Goal: Transaction & Acquisition: Subscribe to service/newsletter

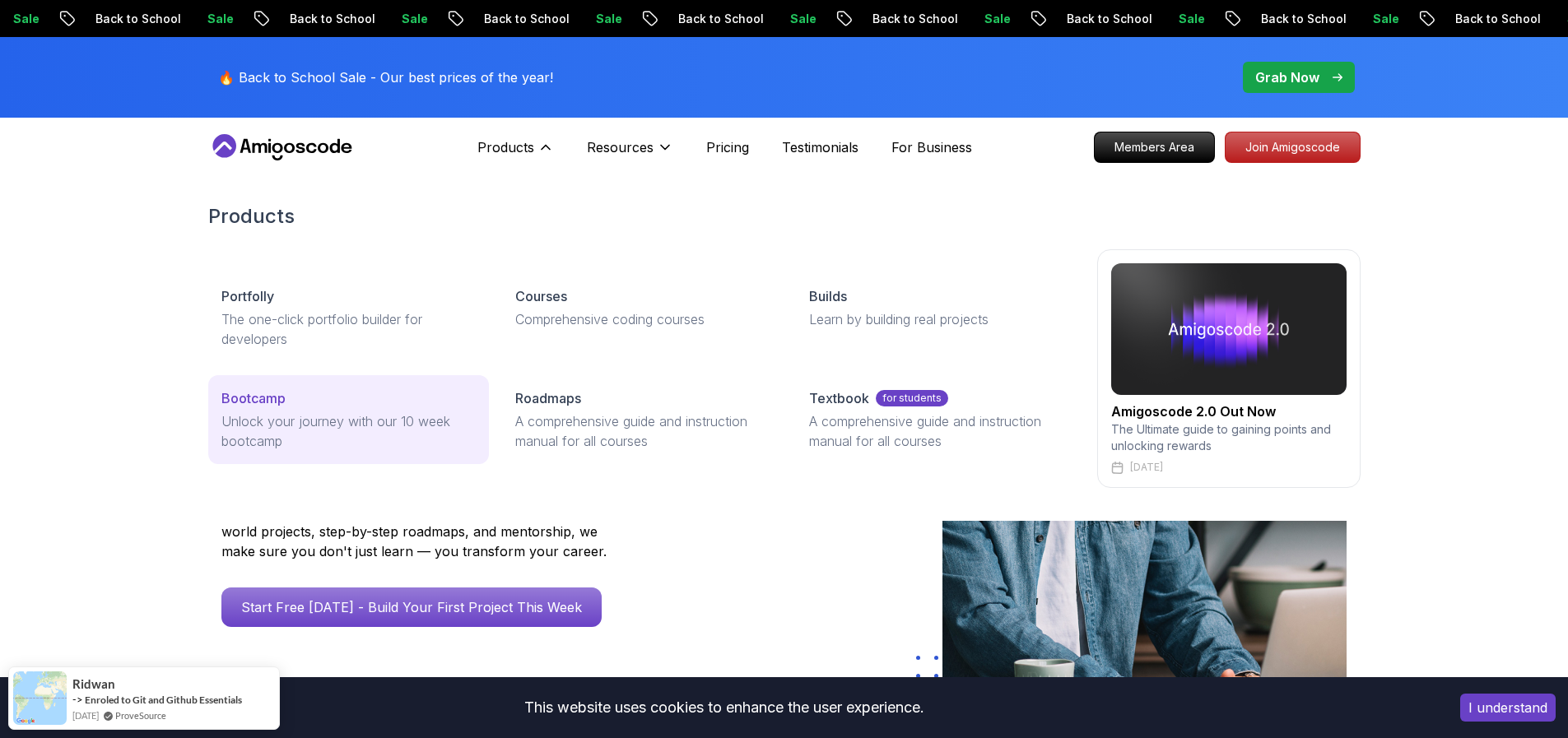
click at [319, 397] on div "Bootcamp" at bounding box center [348, 398] width 254 height 20
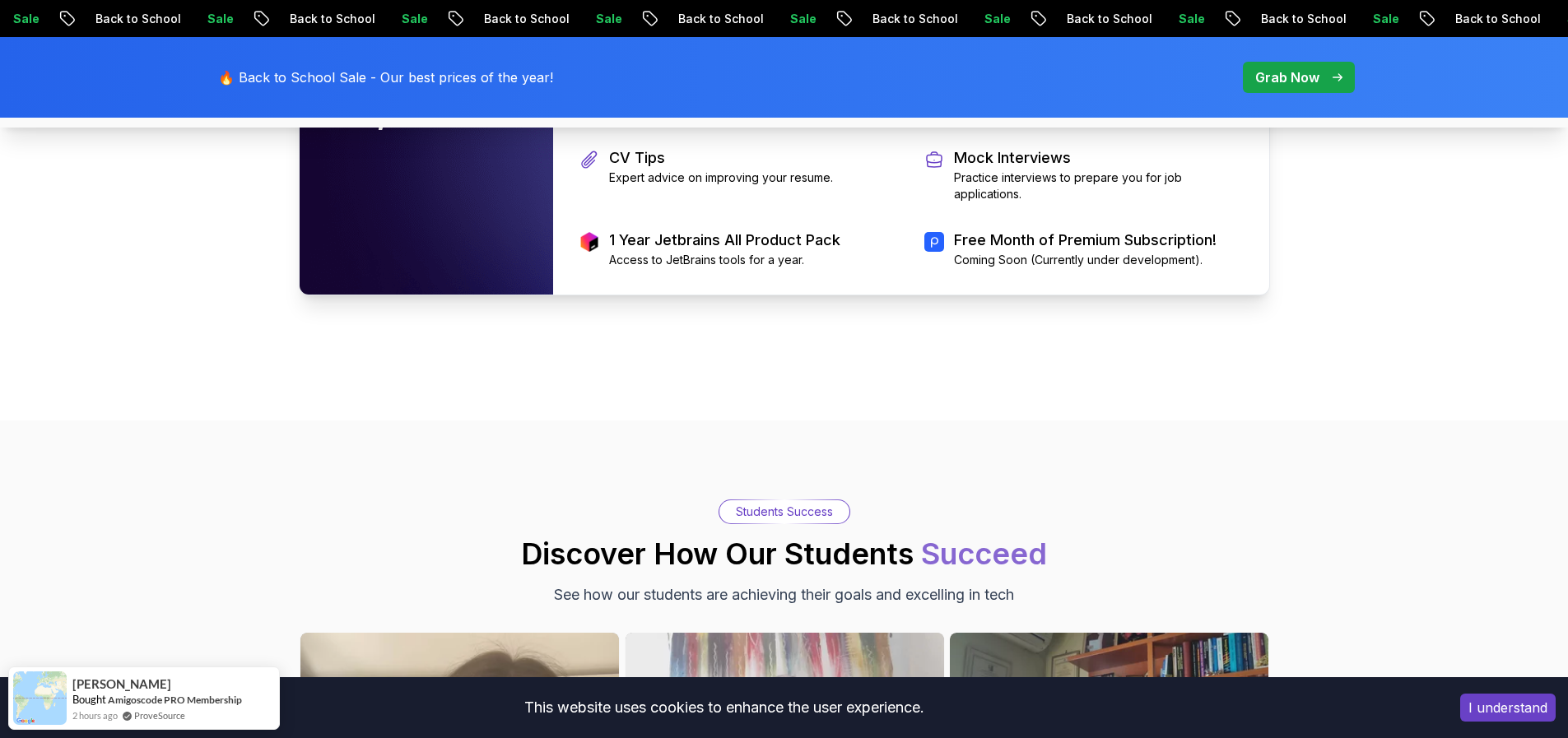
scroll to position [3791, 0]
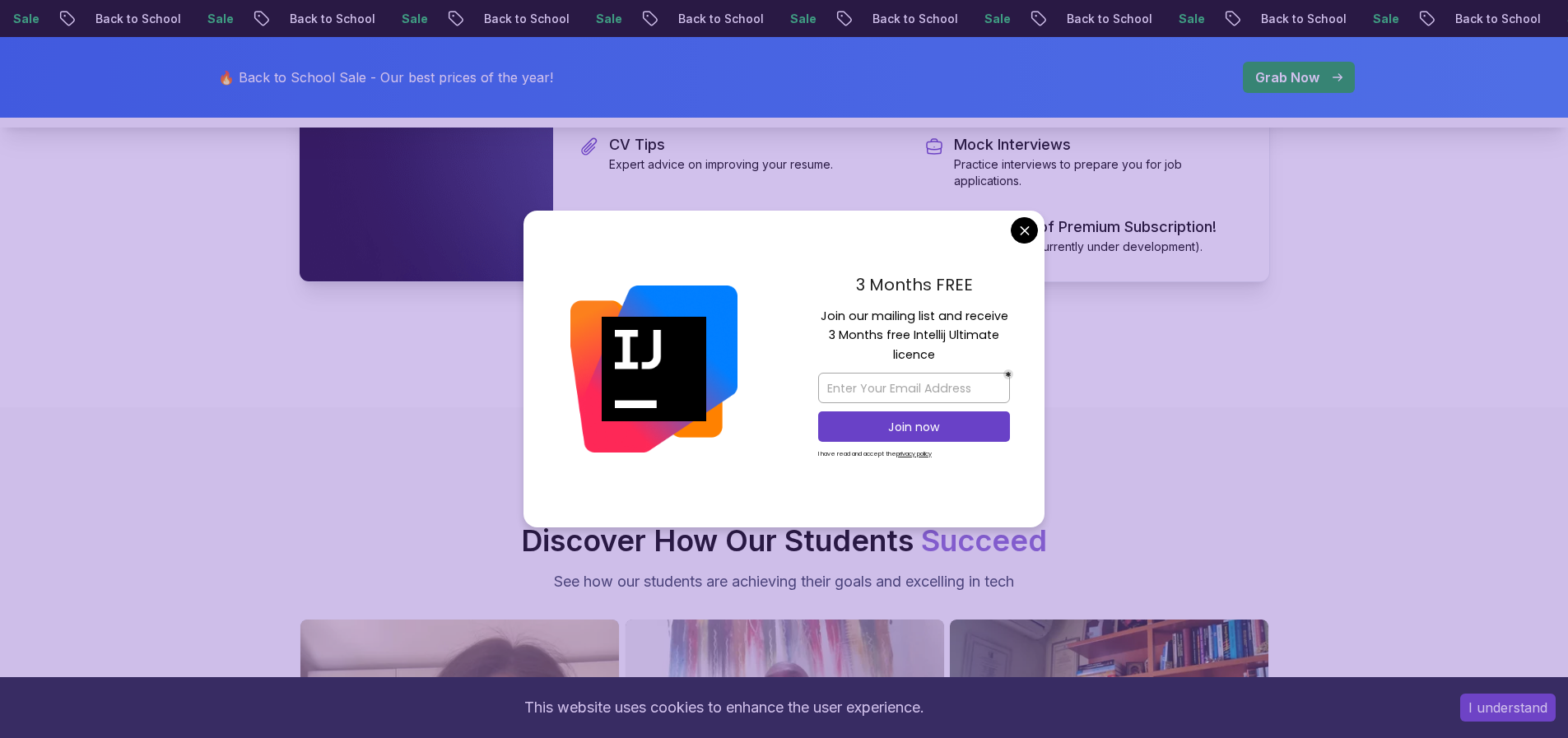
click at [1031, 228] on body "Sale Back to School Sale Back to School Sale Back to School Sale Back to School…" at bounding box center [784, 499] width 1568 height 8581
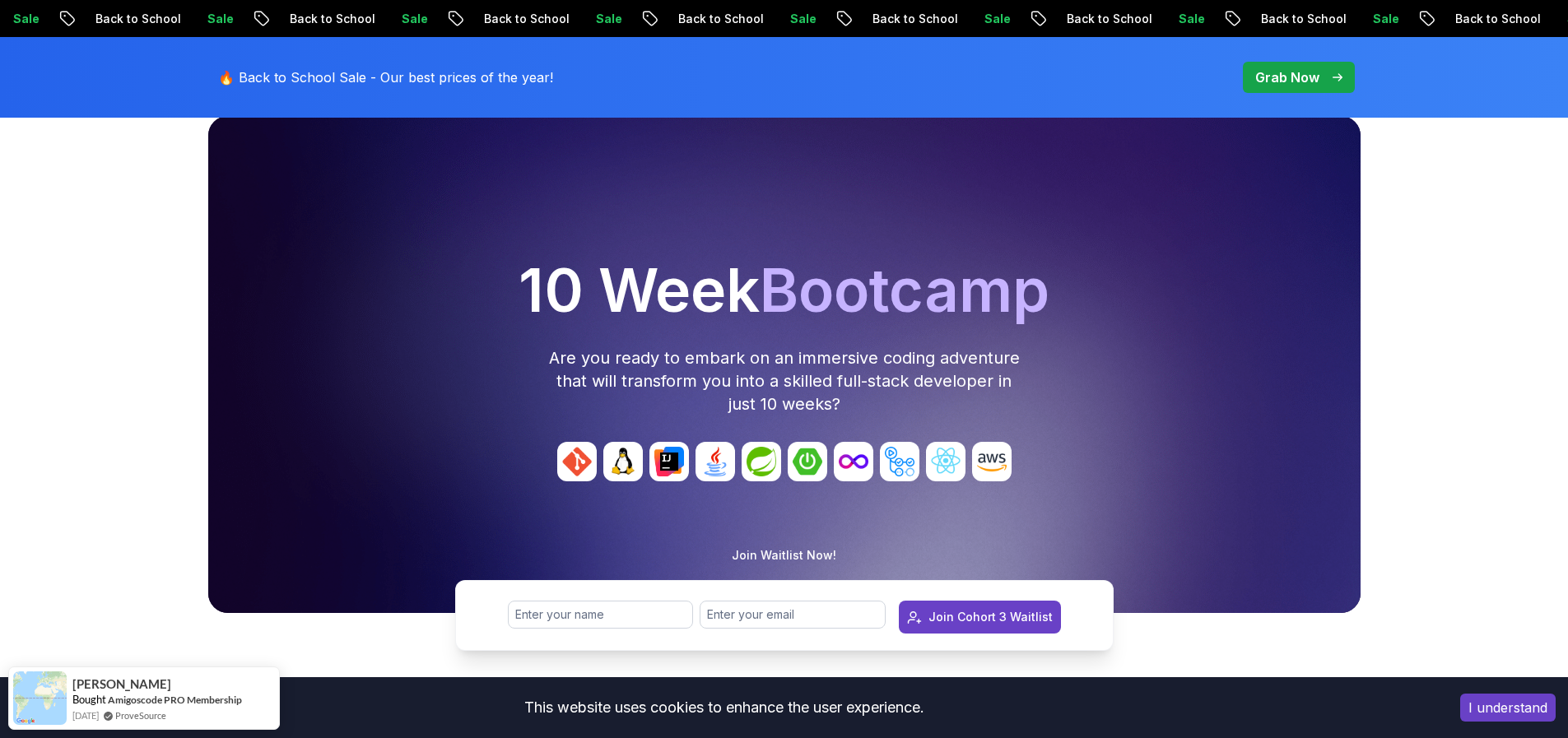
scroll to position [0, 0]
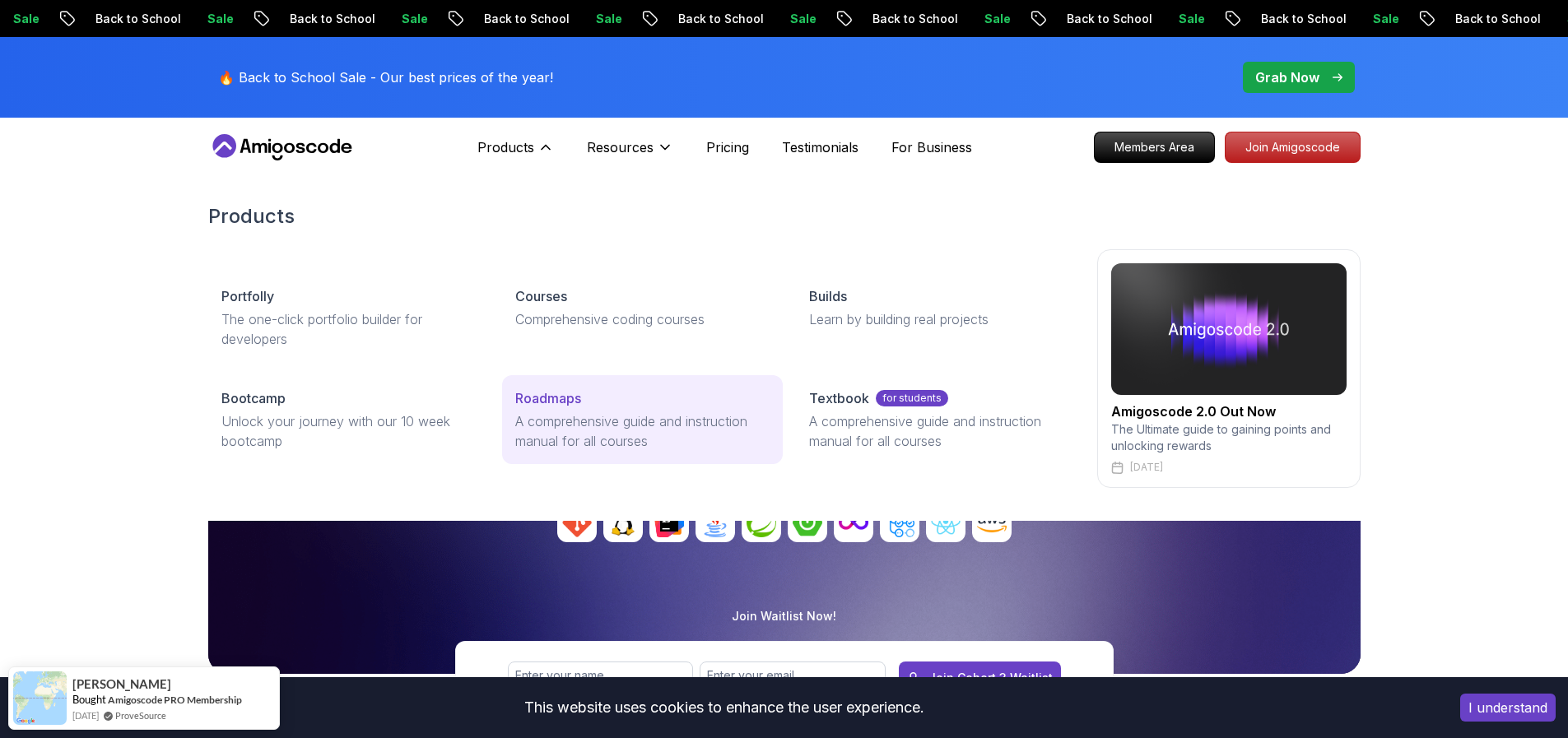
click at [578, 423] on p "A comprehensive guide and instruction manual for all courses" at bounding box center [642, 430] width 254 height 39
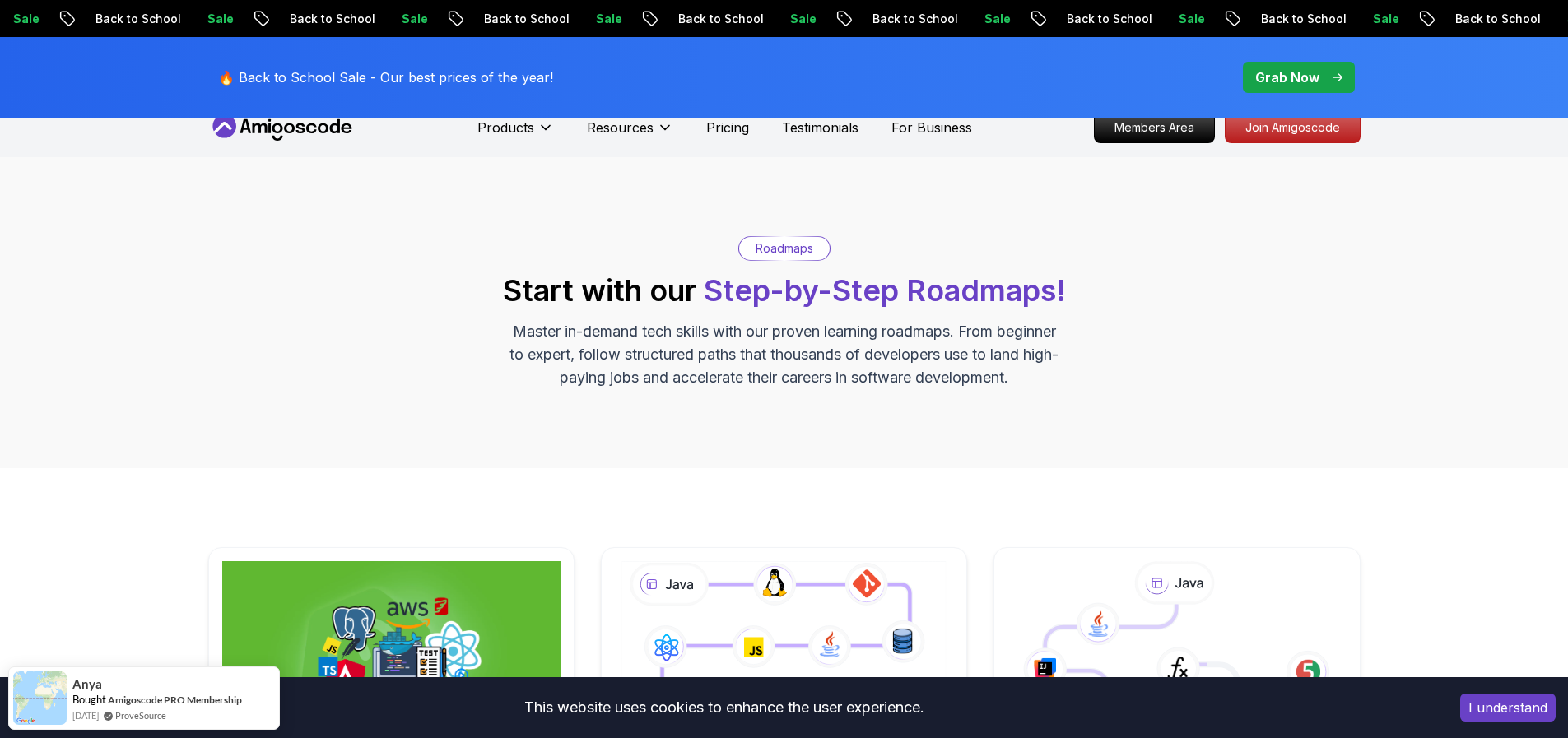
scroll to position [181, 0]
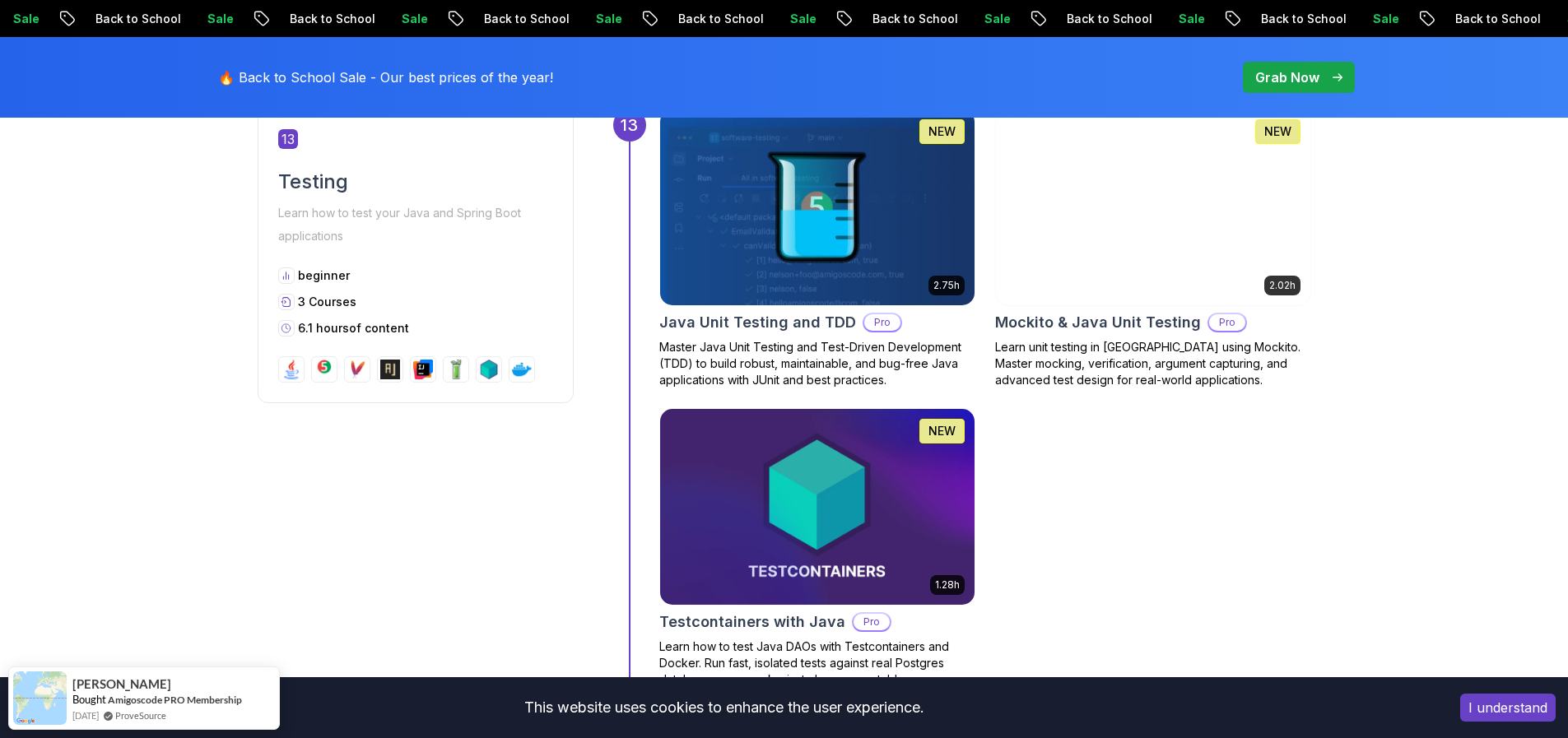
scroll to position [5775, 0]
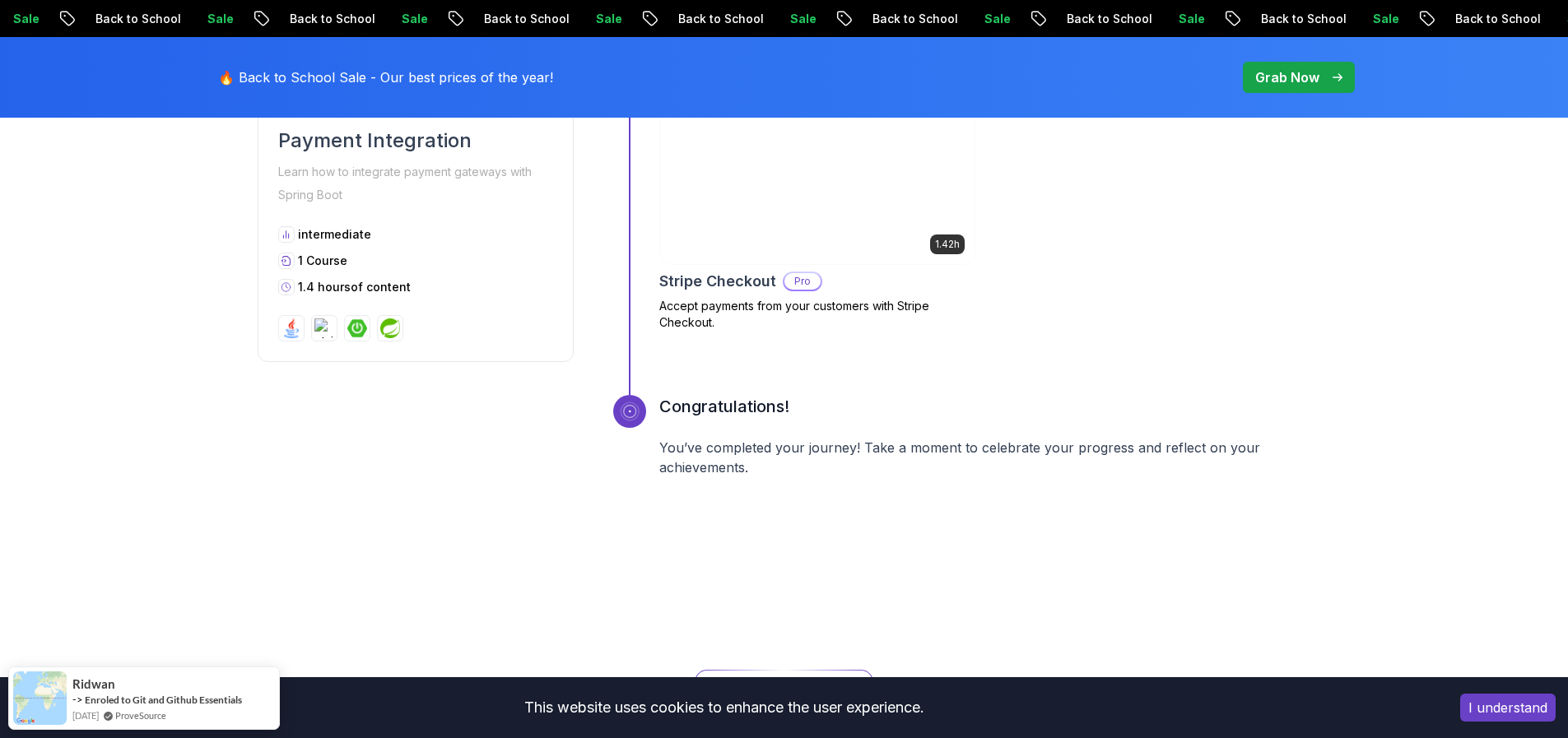
scroll to position [3151, 0]
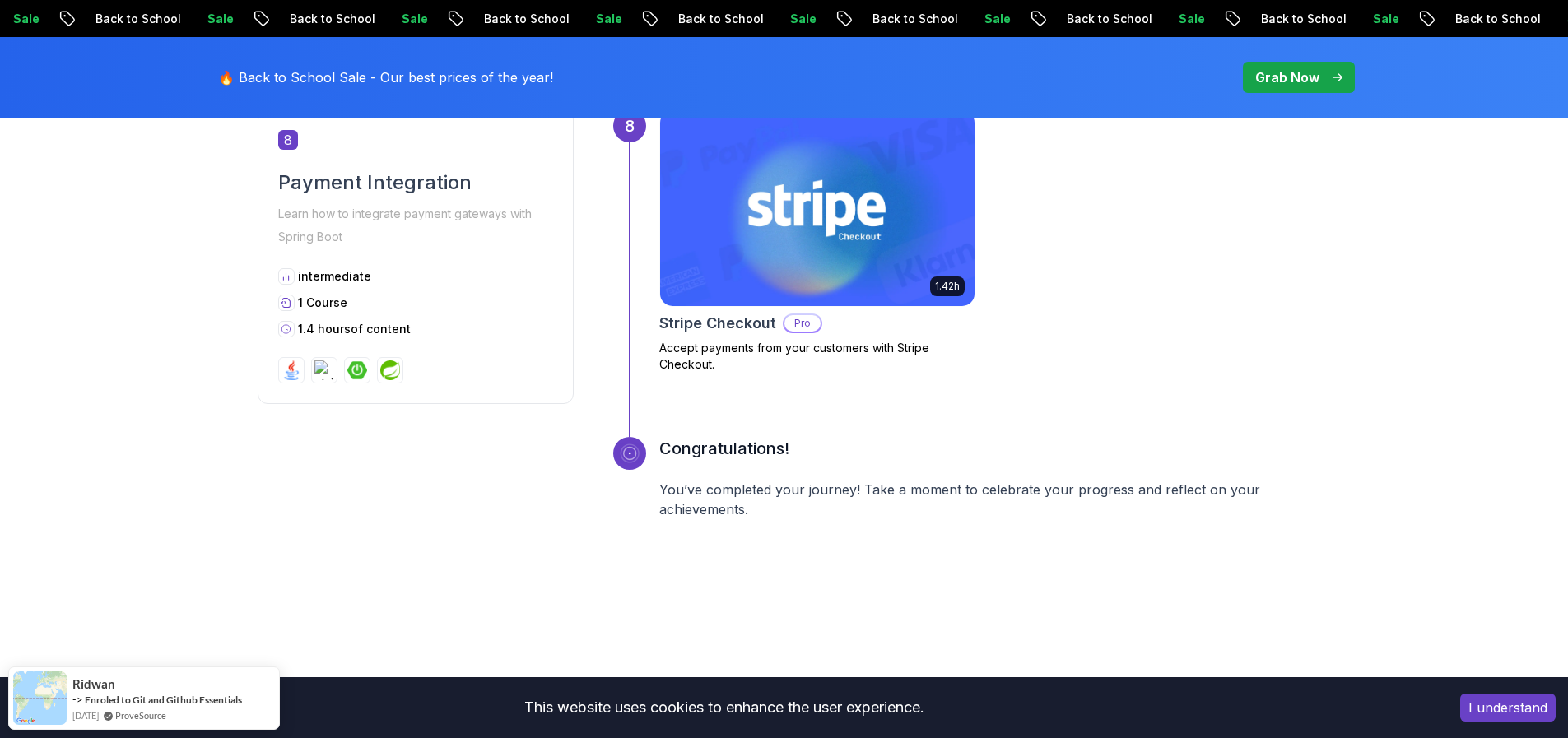
click at [1279, 76] on p "Grab Now" at bounding box center [1286, 77] width 64 height 20
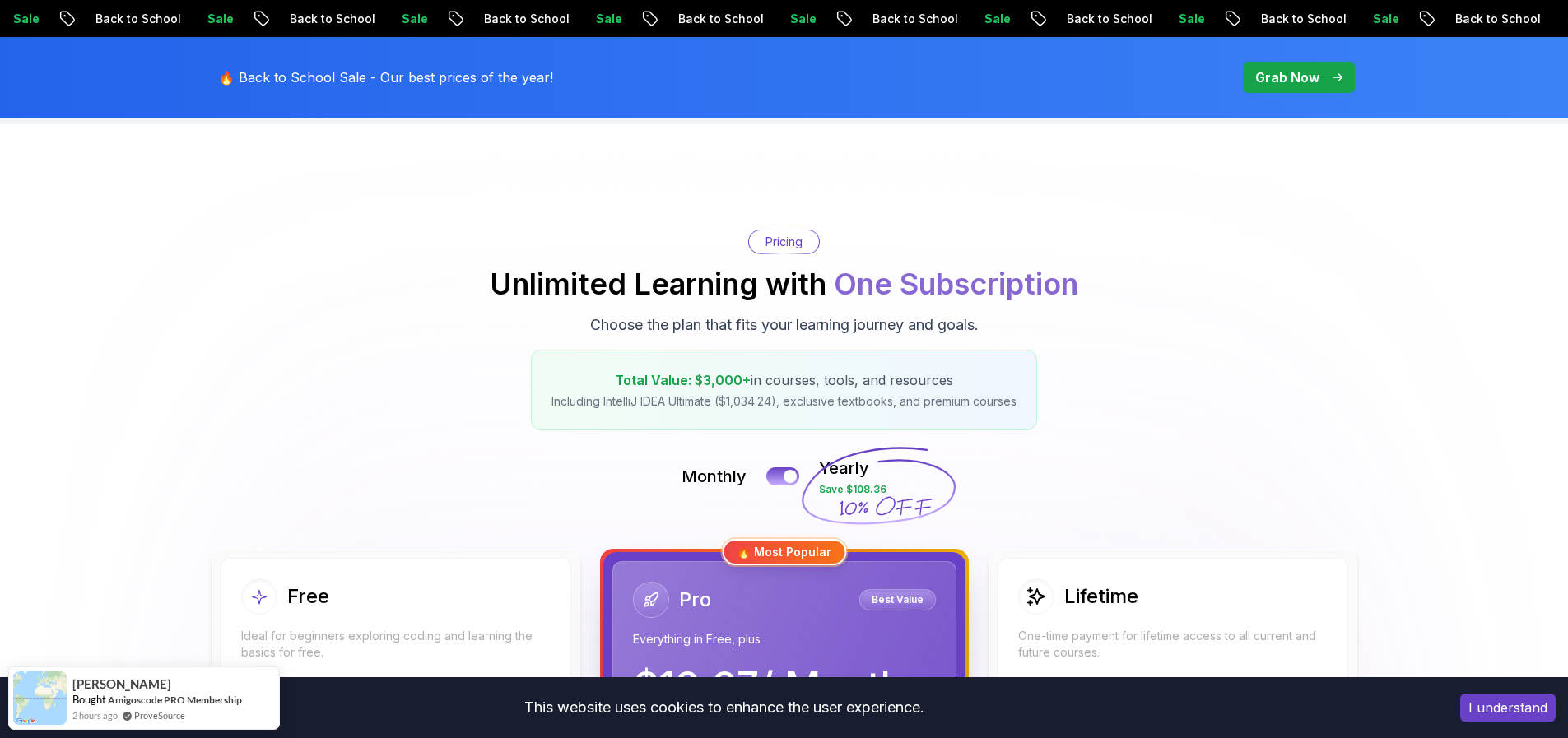
scroll to position [67, 0]
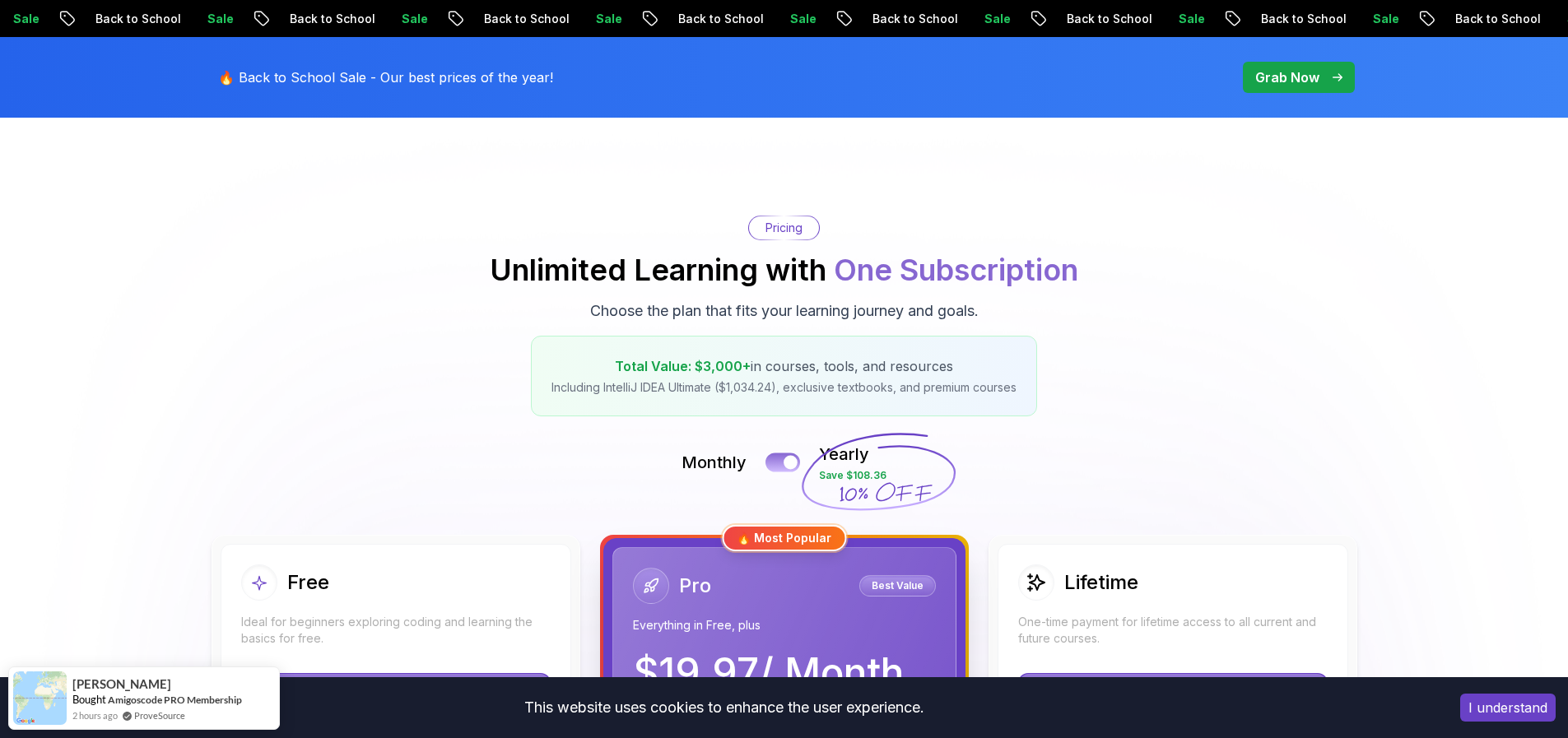
click at [786, 459] on div at bounding box center [790, 463] width 14 height 14
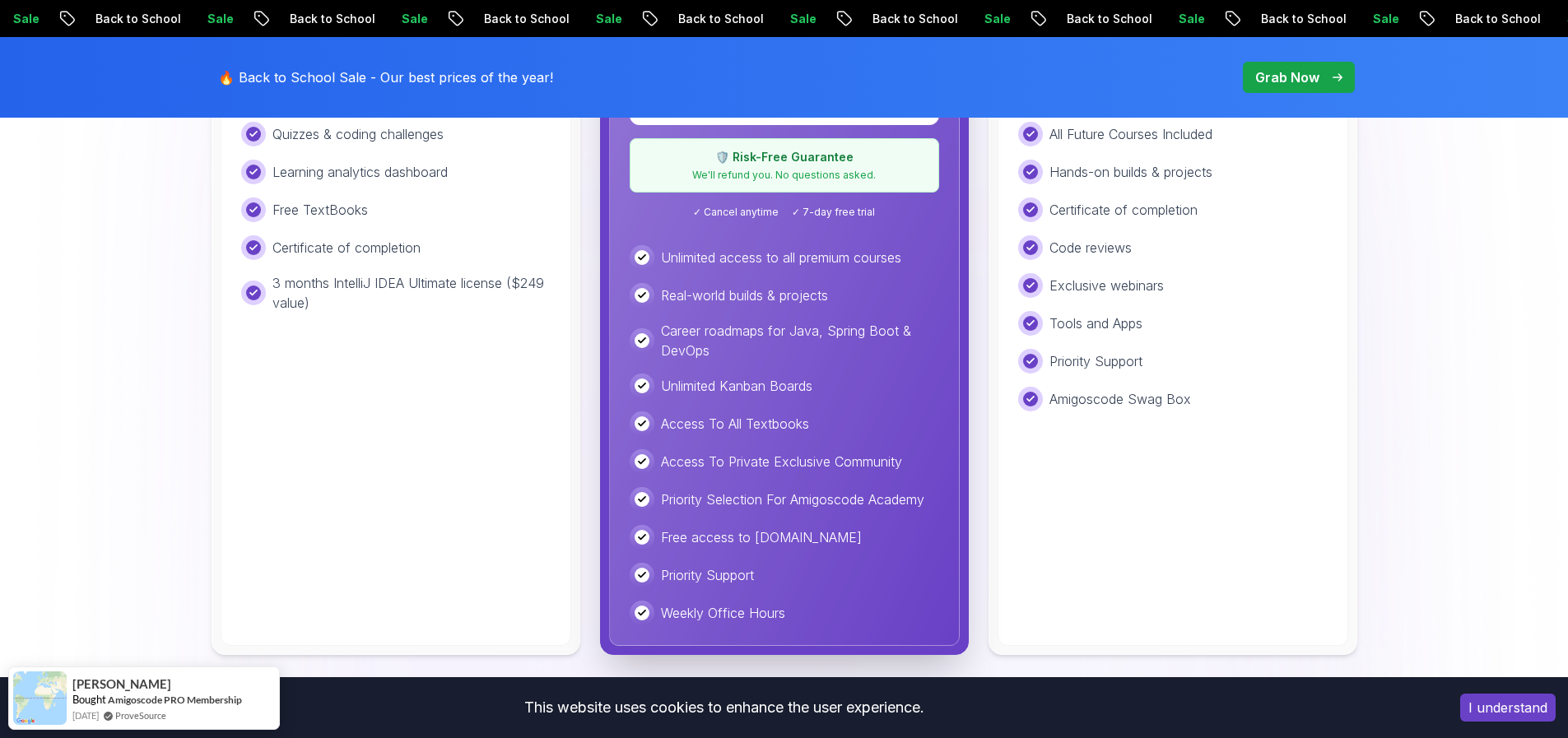
scroll to position [381, 0]
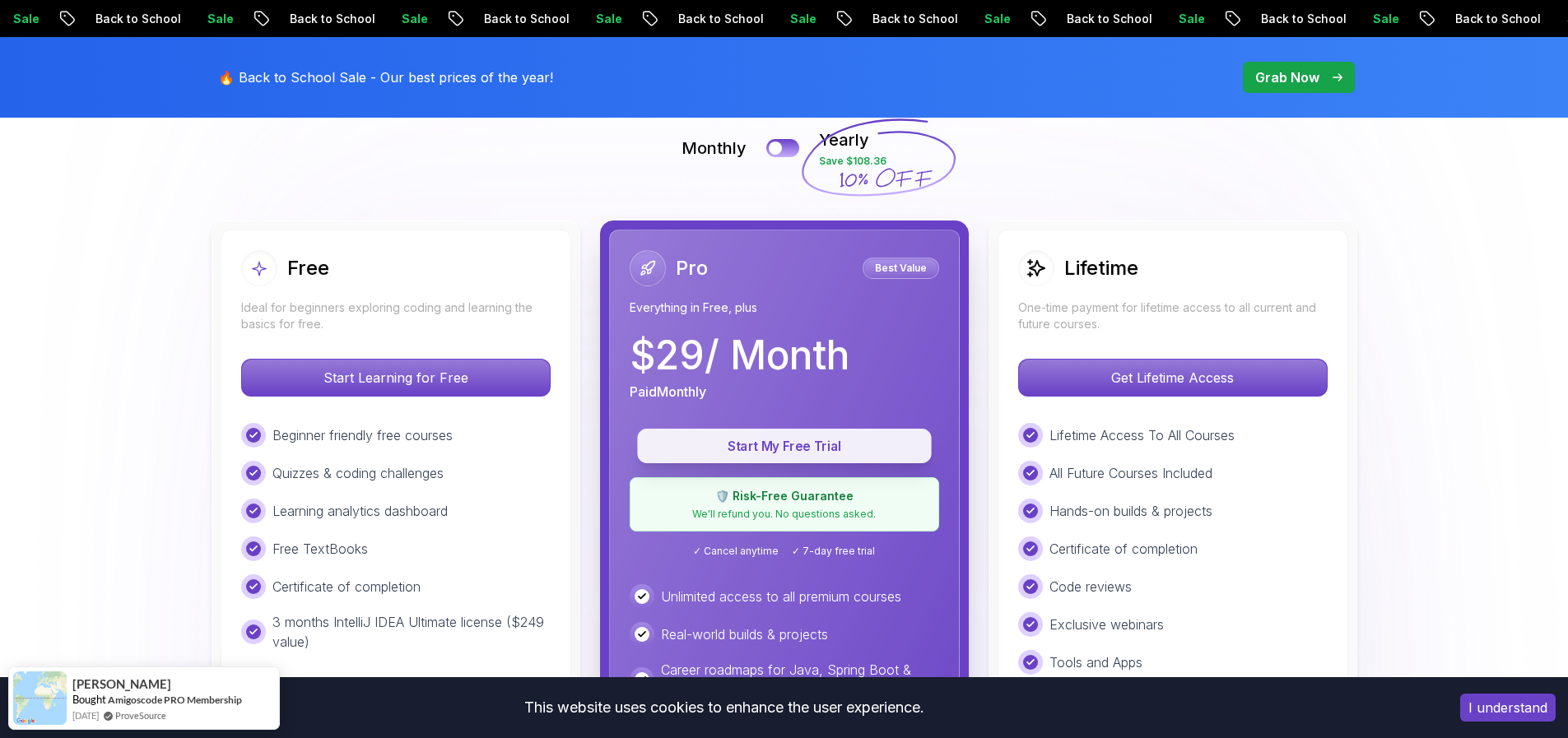
click at [794, 449] on p "Start My Free Trial" at bounding box center [784, 447] width 257 height 19
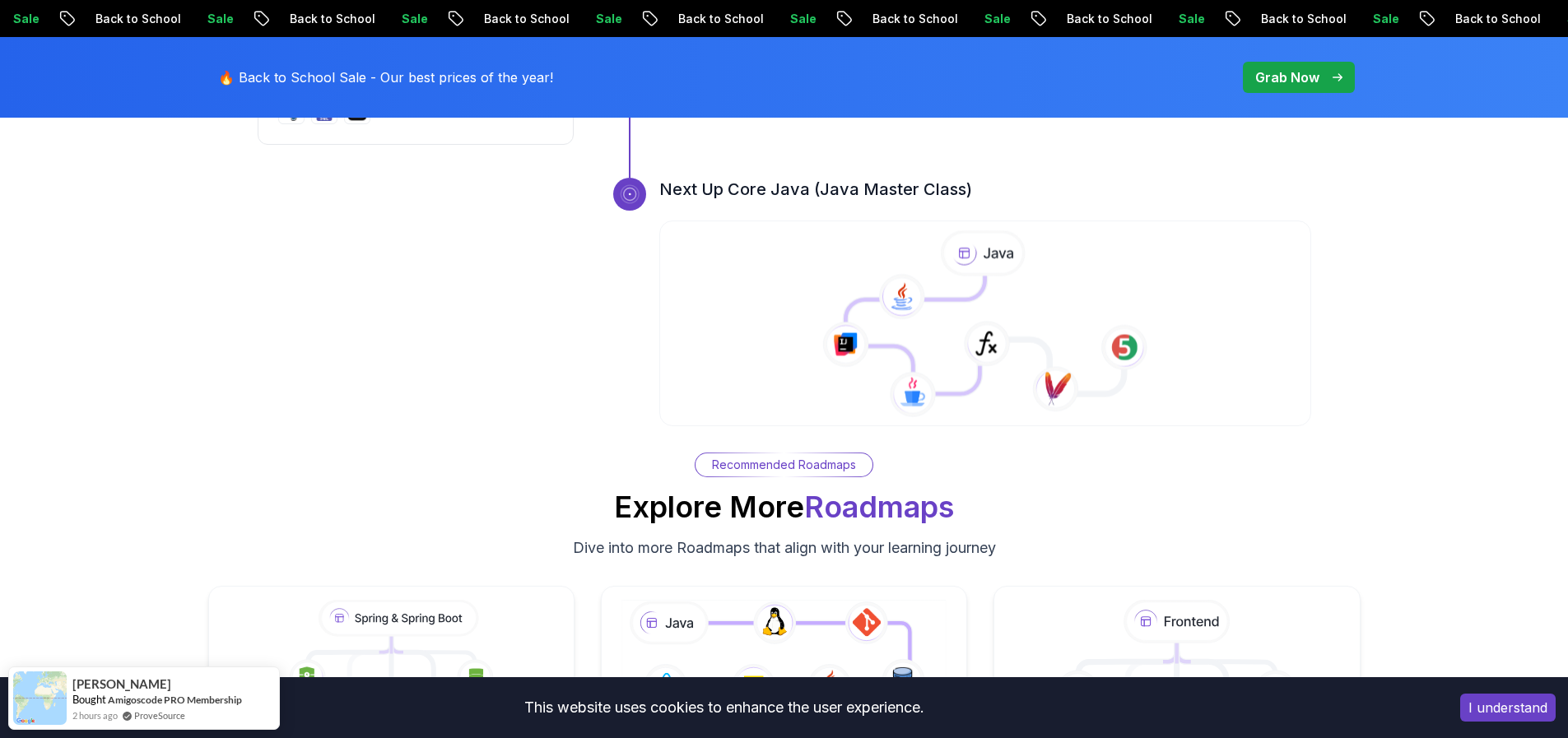
scroll to position [2474, 0]
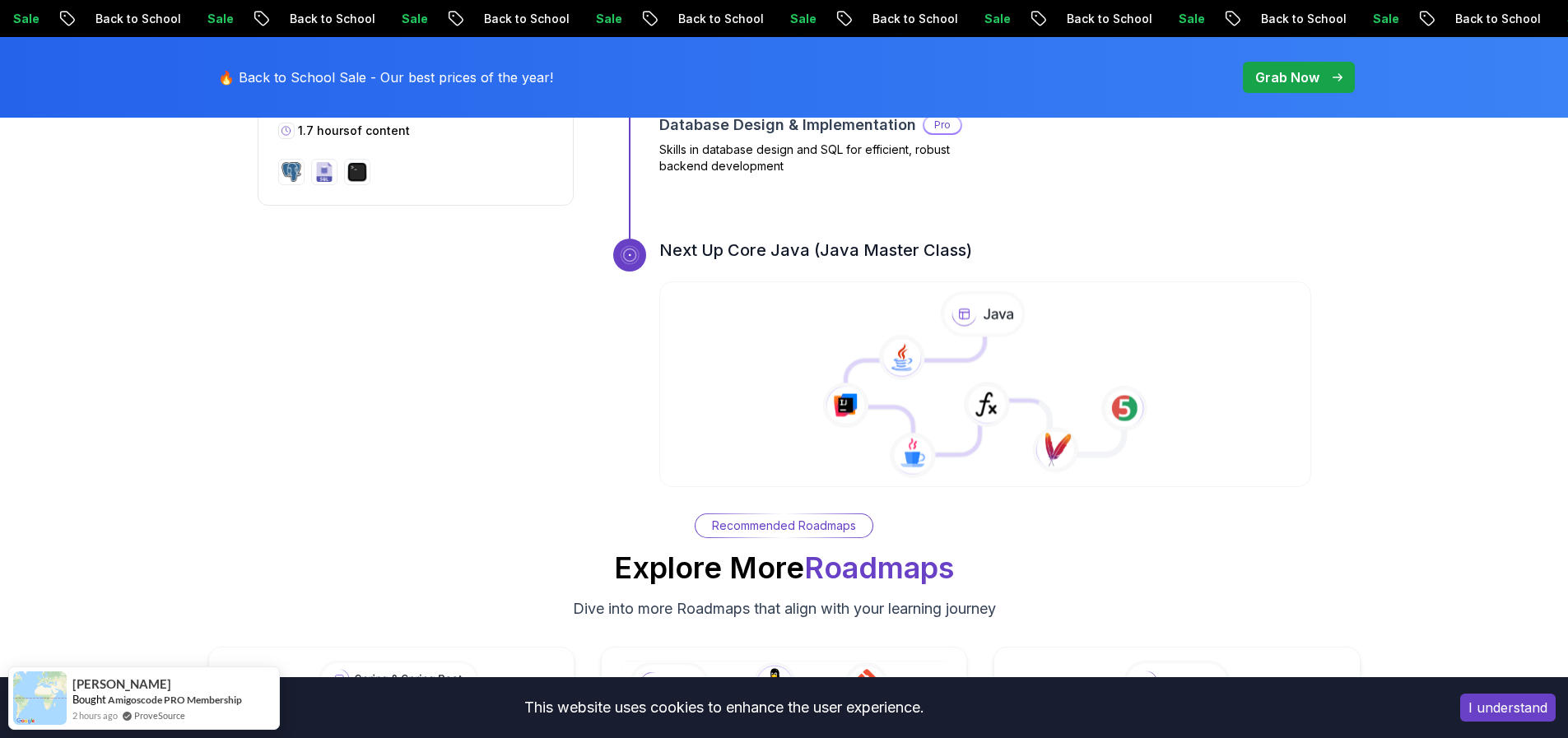
click at [937, 408] on icon at bounding box center [942, 396] width 193 height 118
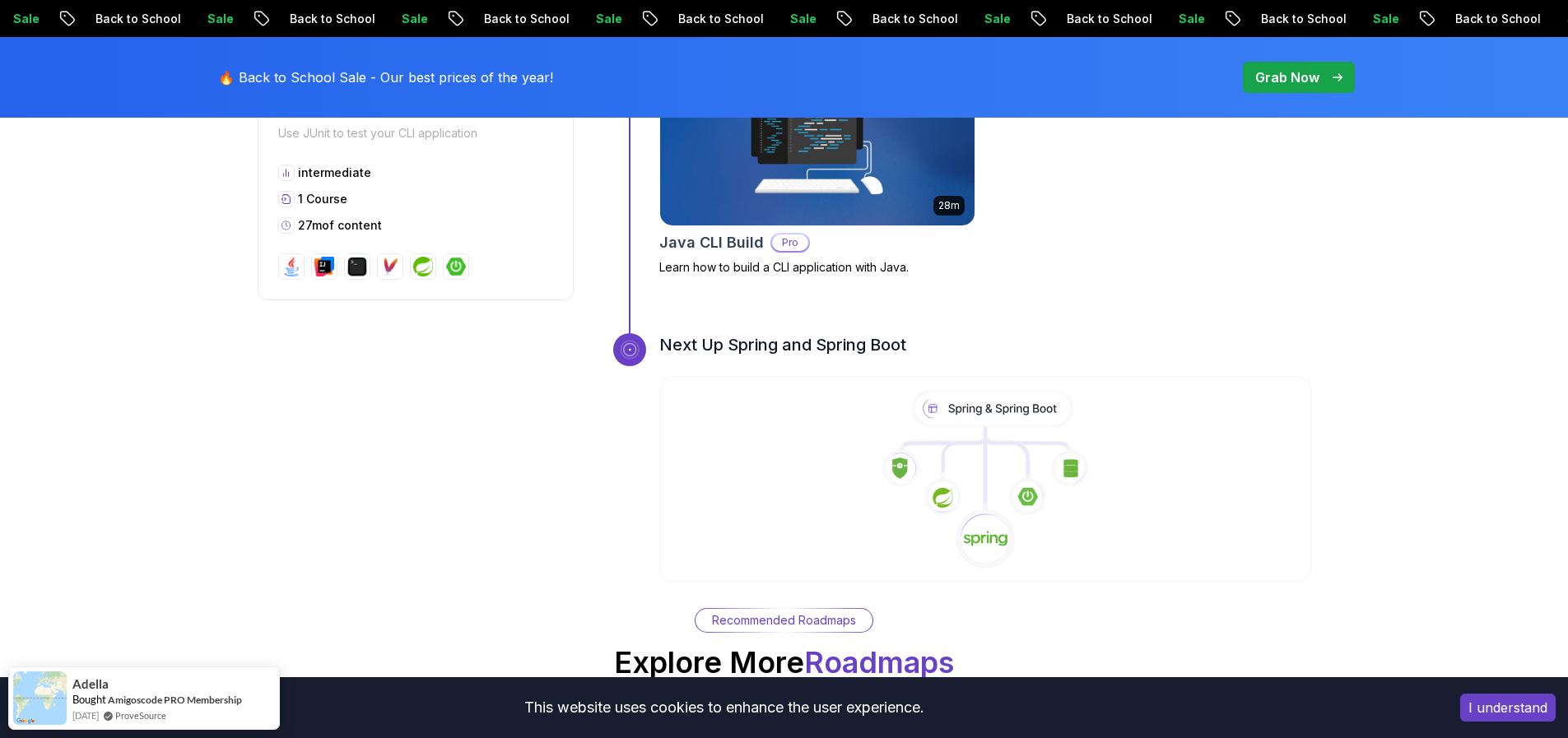
scroll to position [5836, 0]
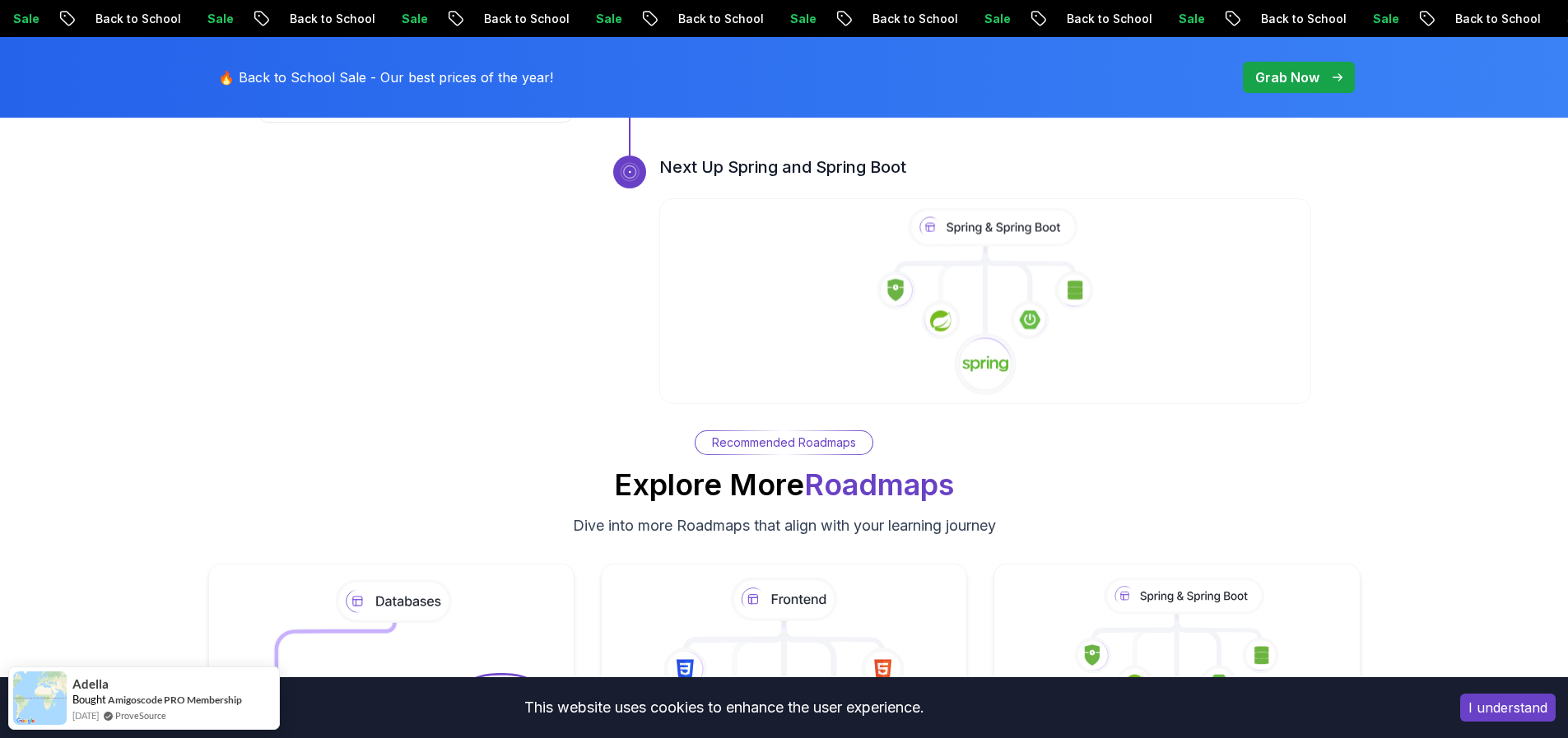
click at [981, 259] on icon at bounding box center [985, 303] width 655 height 189
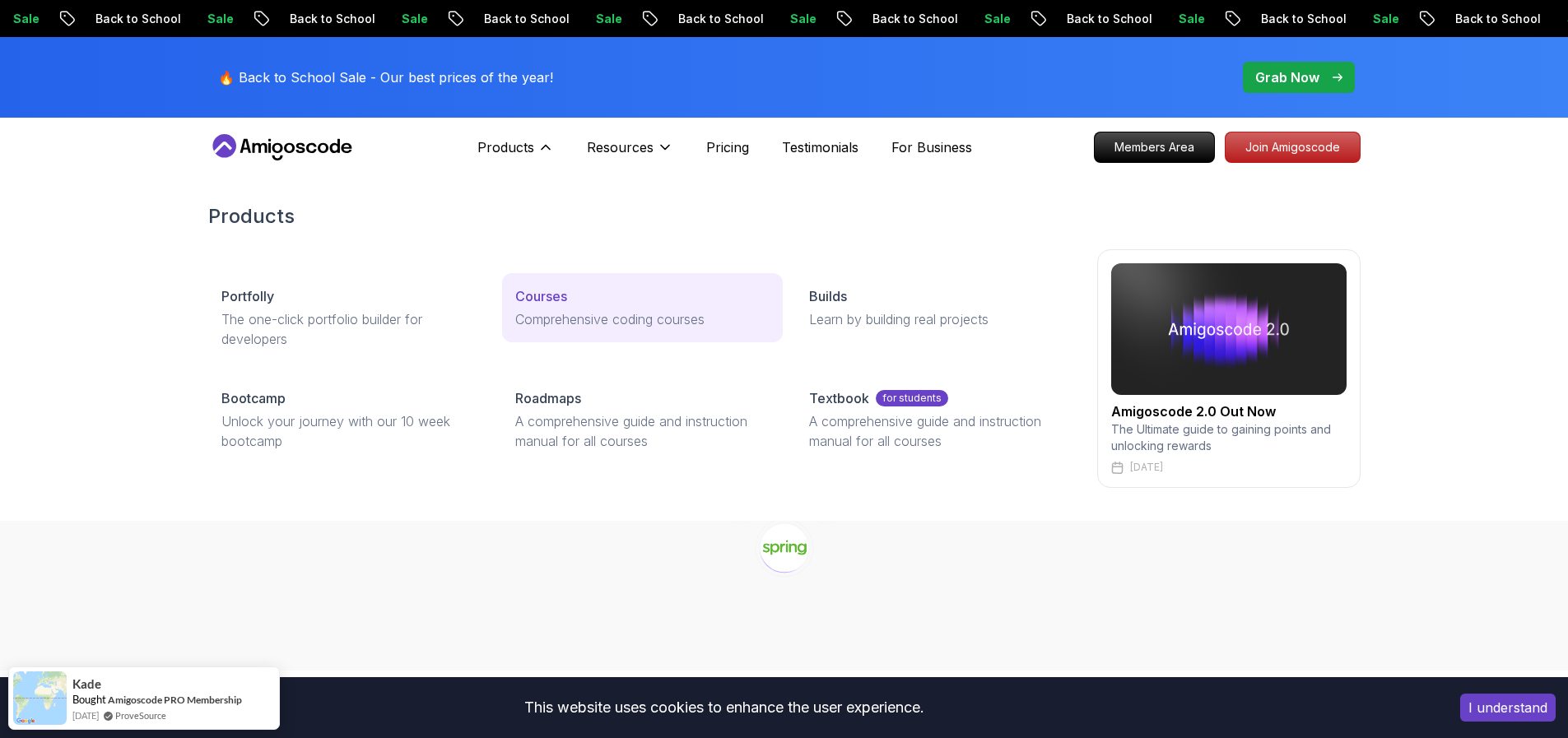
click at [552, 306] on p "Courses" at bounding box center [541, 296] width 51 height 20
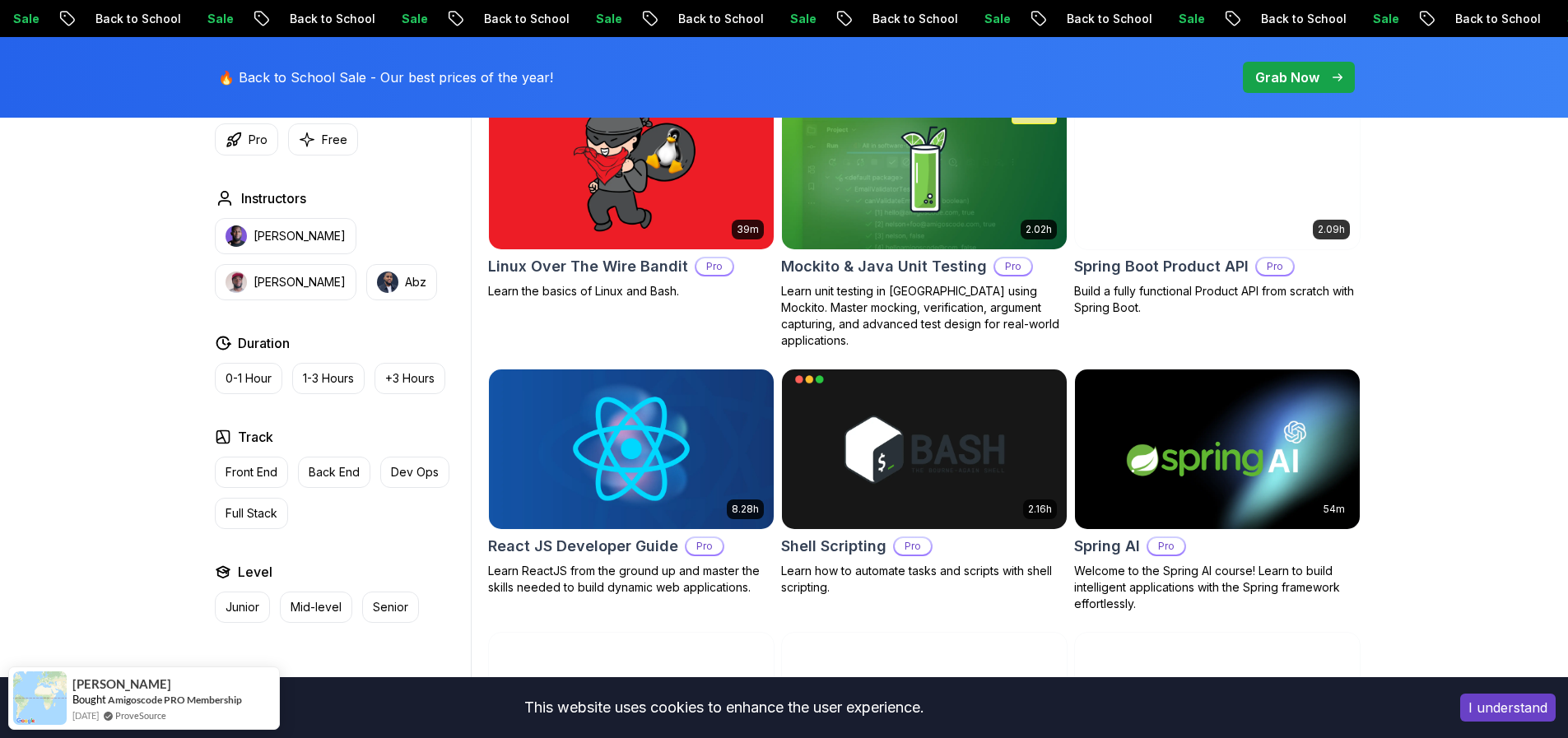
scroll to position [3708, 0]
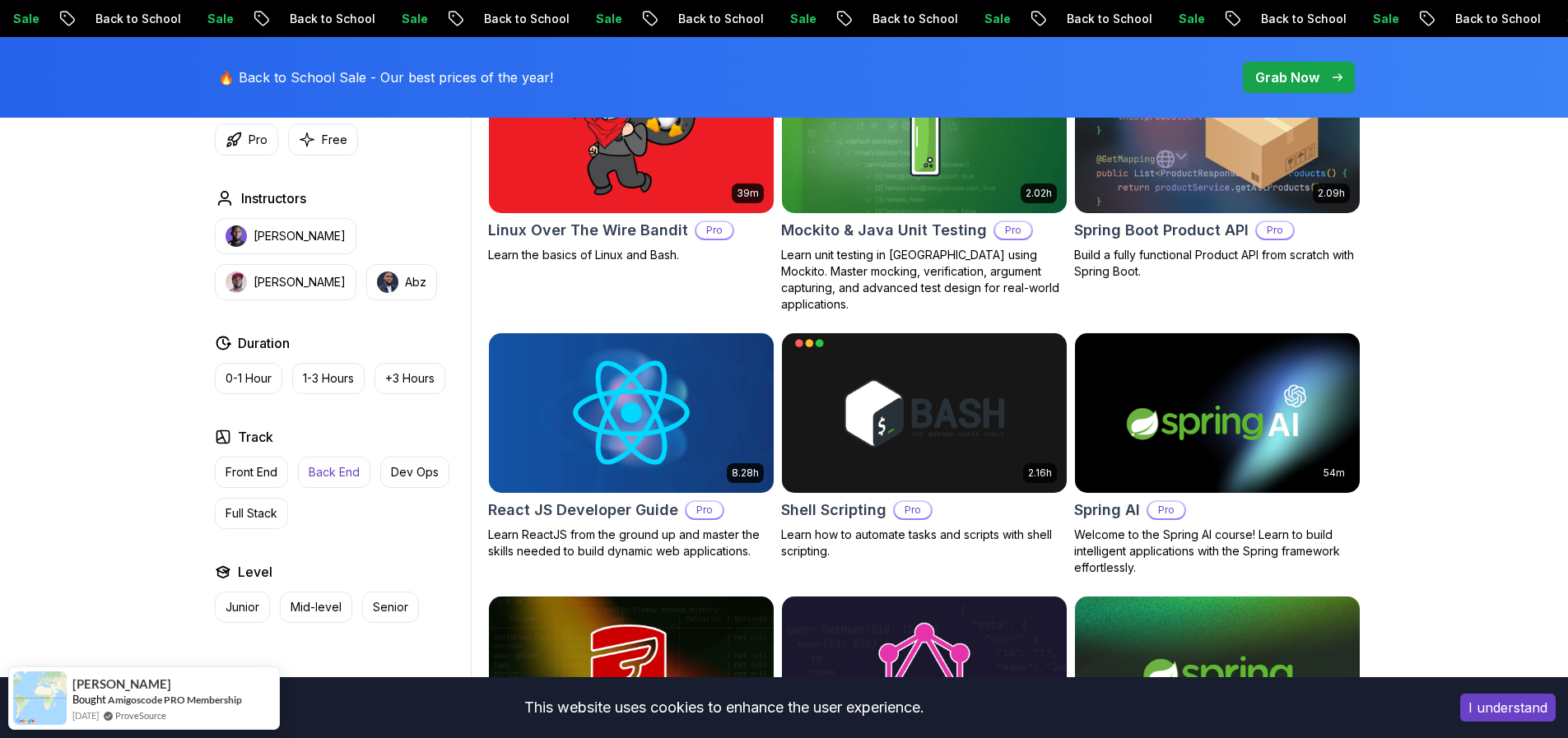
click at [336, 473] on p "Back End" at bounding box center [334, 472] width 51 height 16
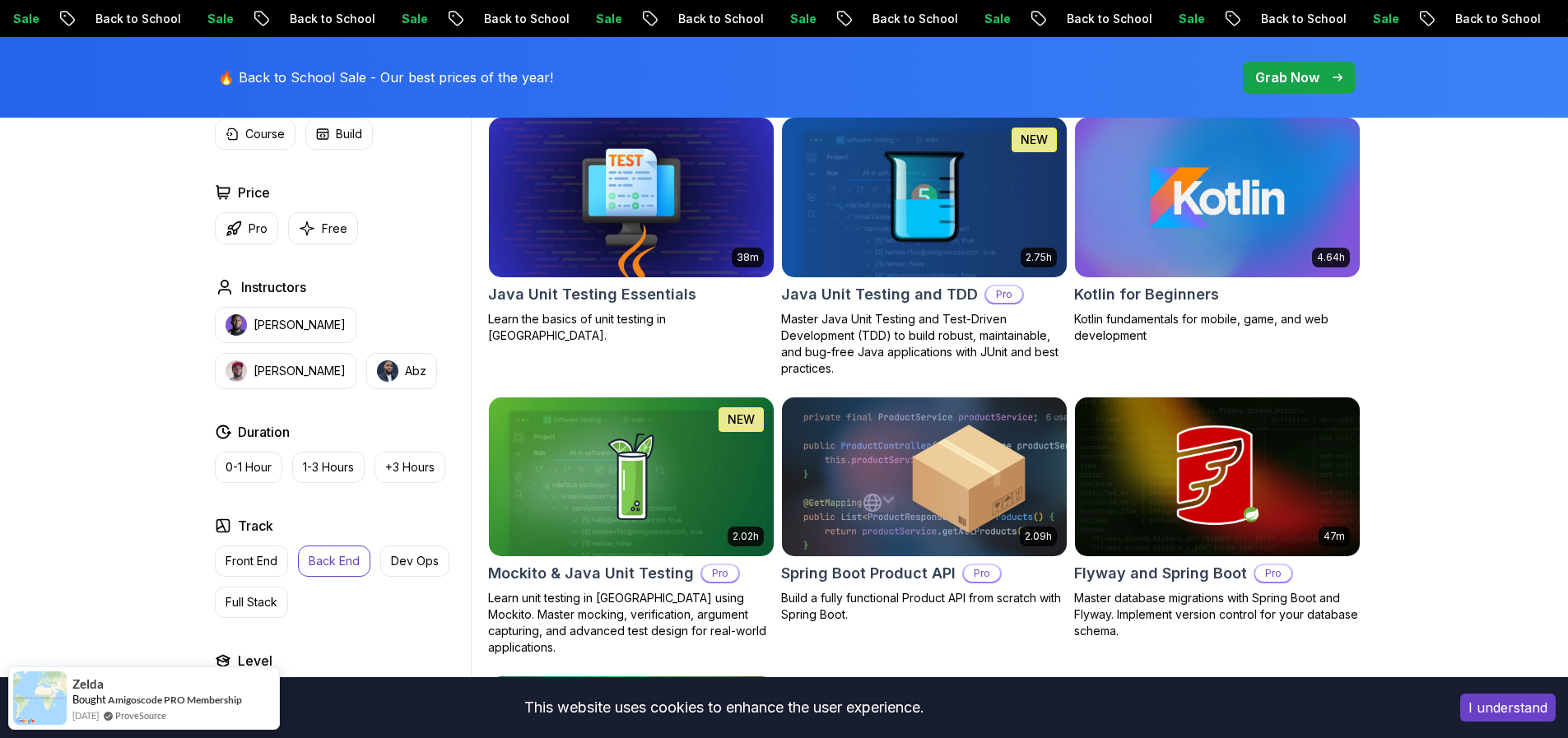
scroll to position [1756, 0]
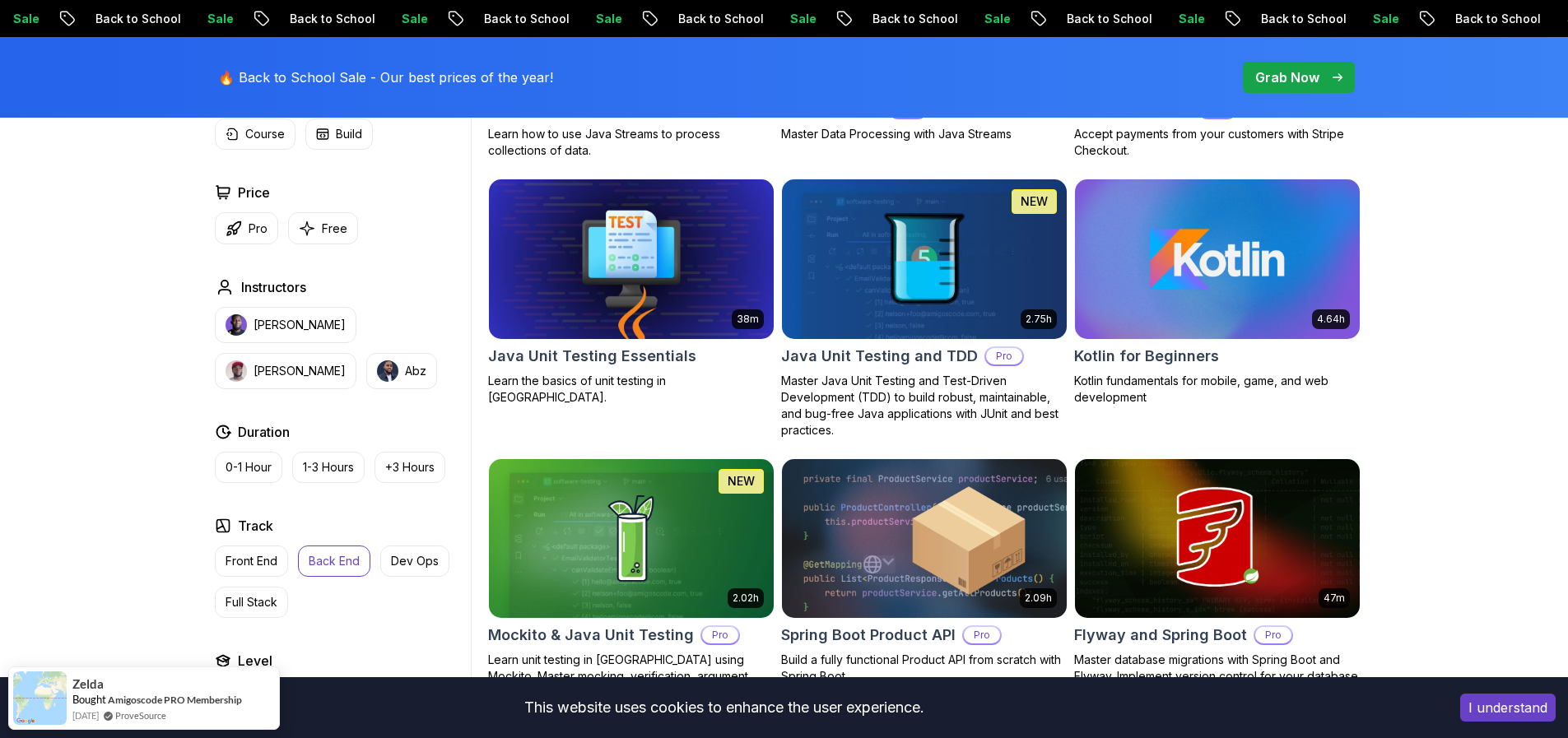
click at [664, 268] on img at bounding box center [631, 258] width 299 height 167
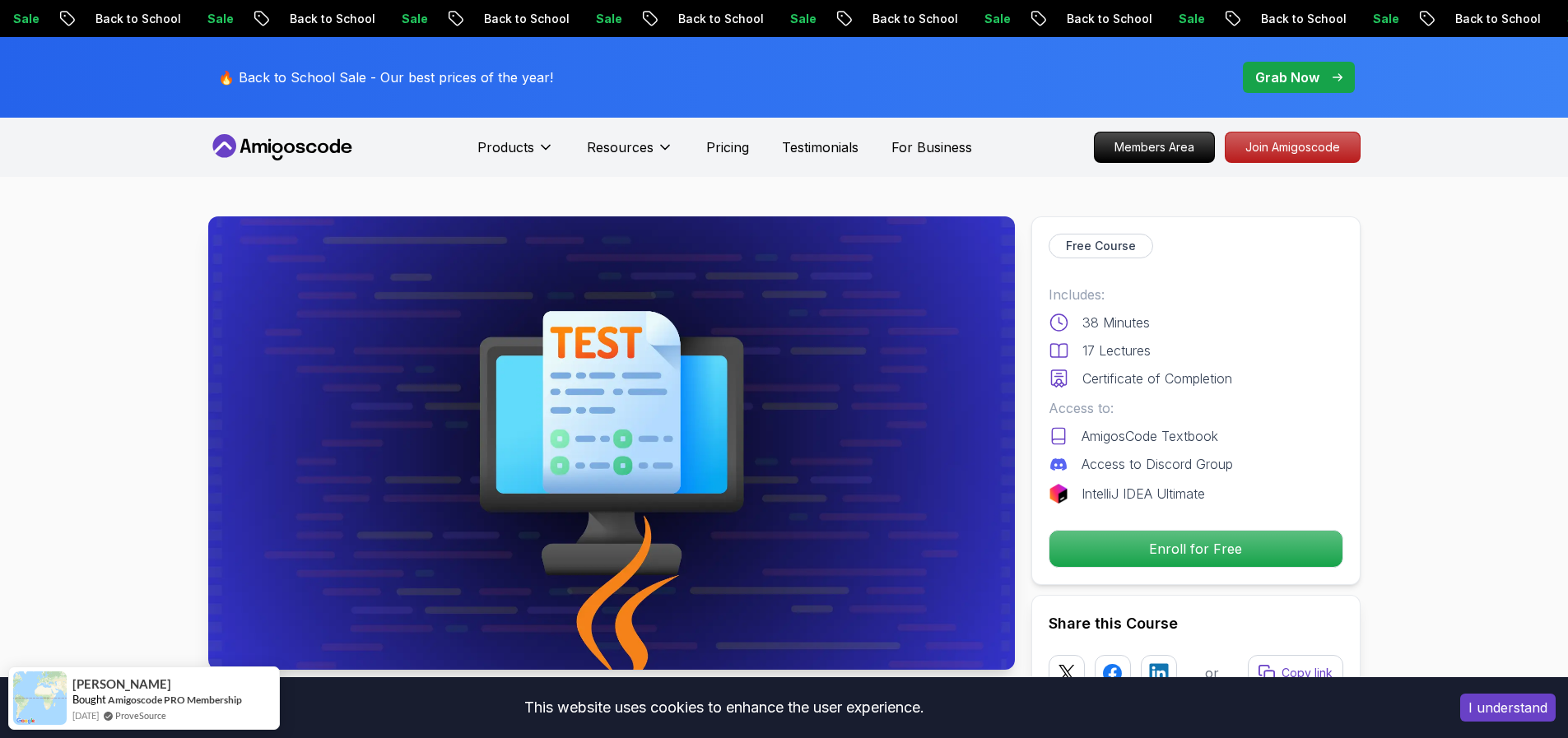
click at [298, 138] on icon at bounding box center [283, 148] width 149 height 27
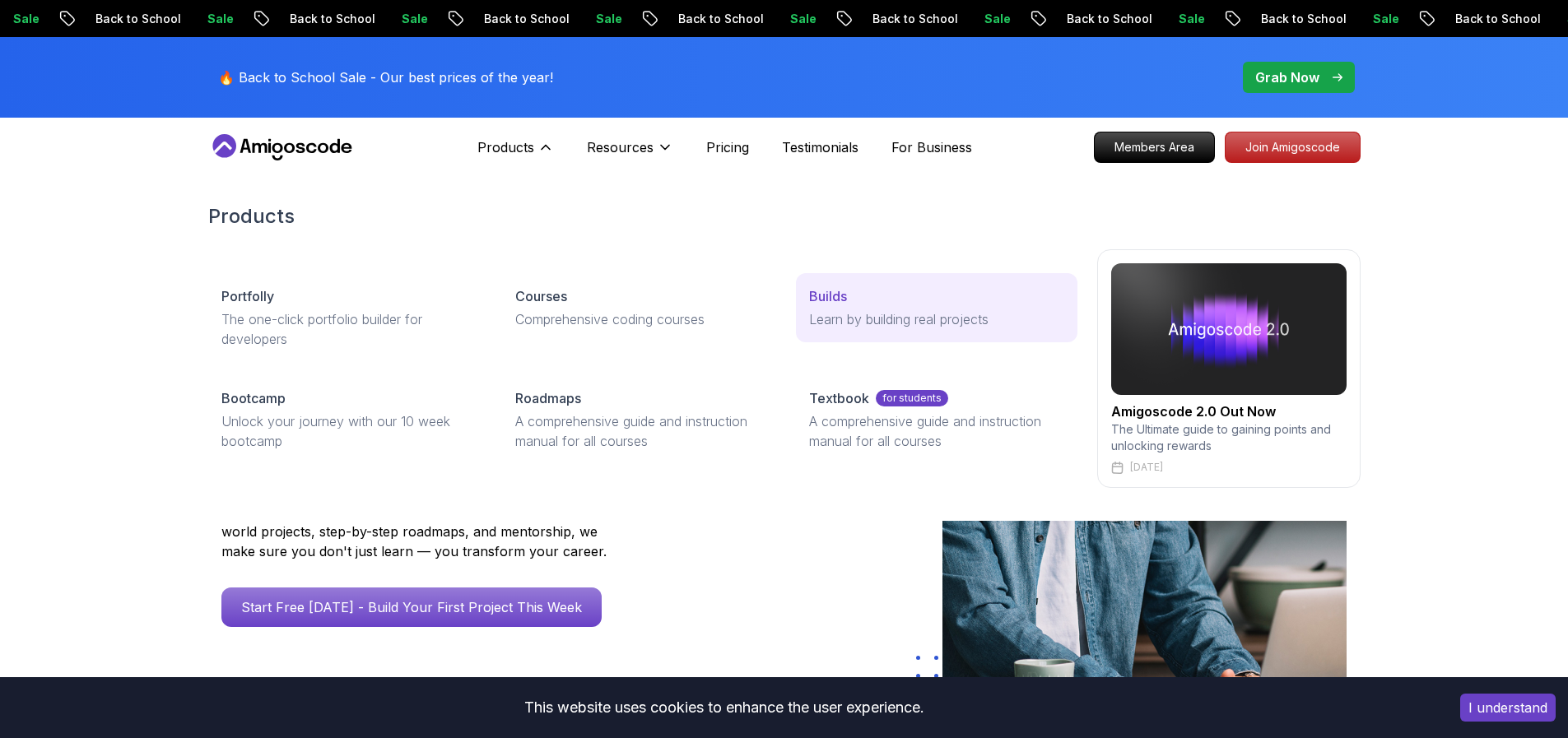
click at [883, 331] on link "Builds Learn by building real projects" at bounding box center [936, 308] width 281 height 70
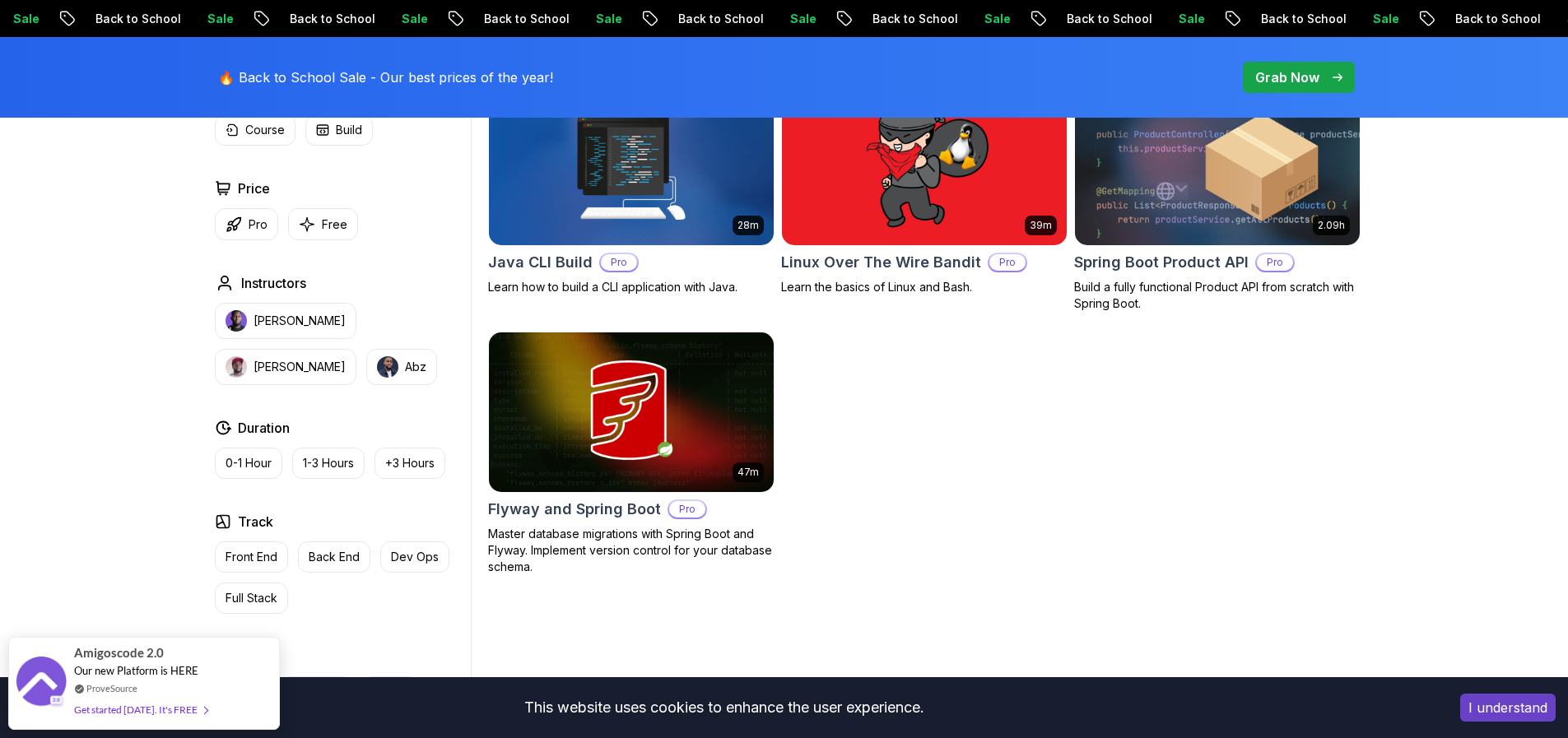
scroll to position [464, 0]
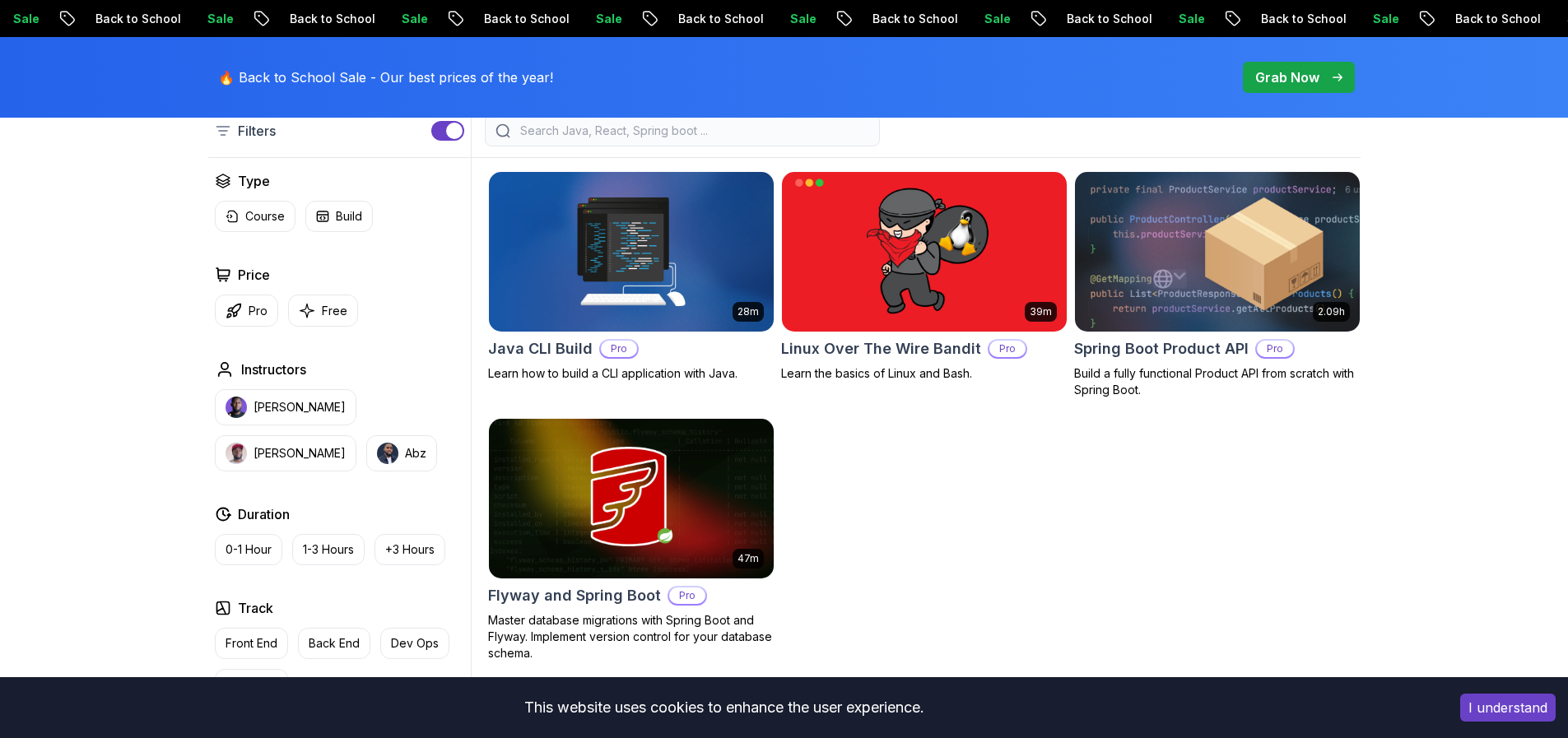
click at [1191, 249] on img at bounding box center [1217, 250] width 299 height 167
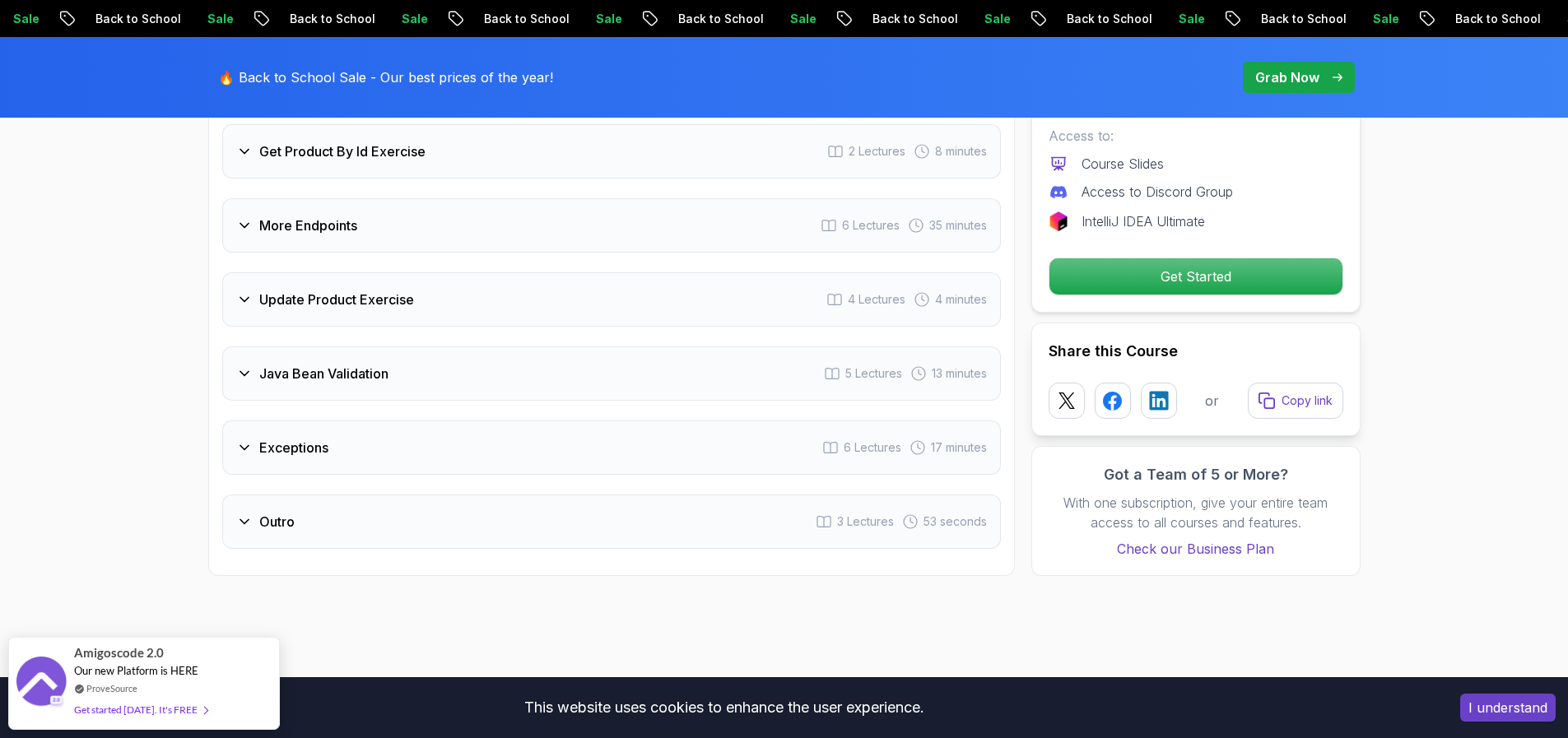
scroll to position [2409, 0]
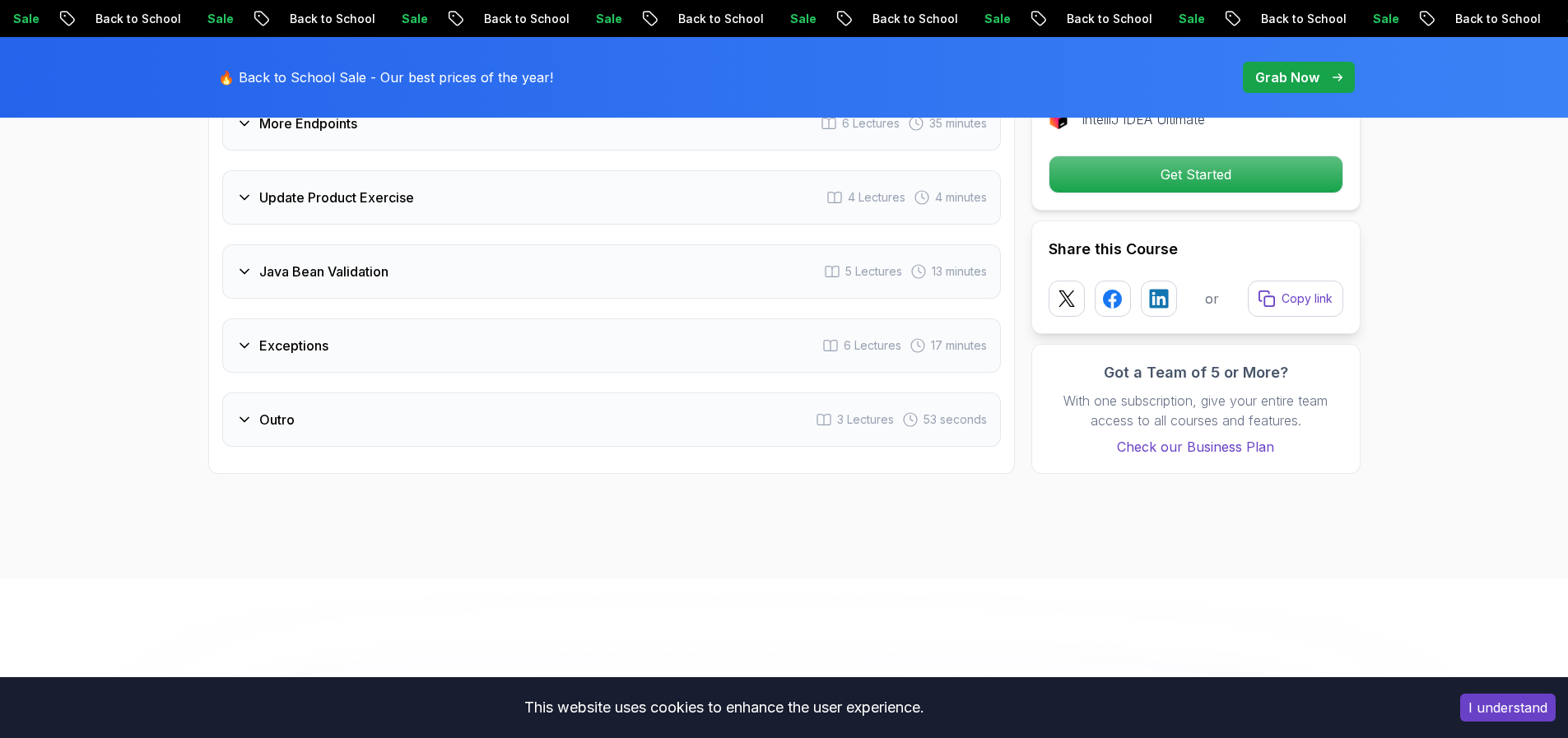
click at [382, 262] on h3 "Java Bean Validation" at bounding box center [324, 271] width 129 height 20
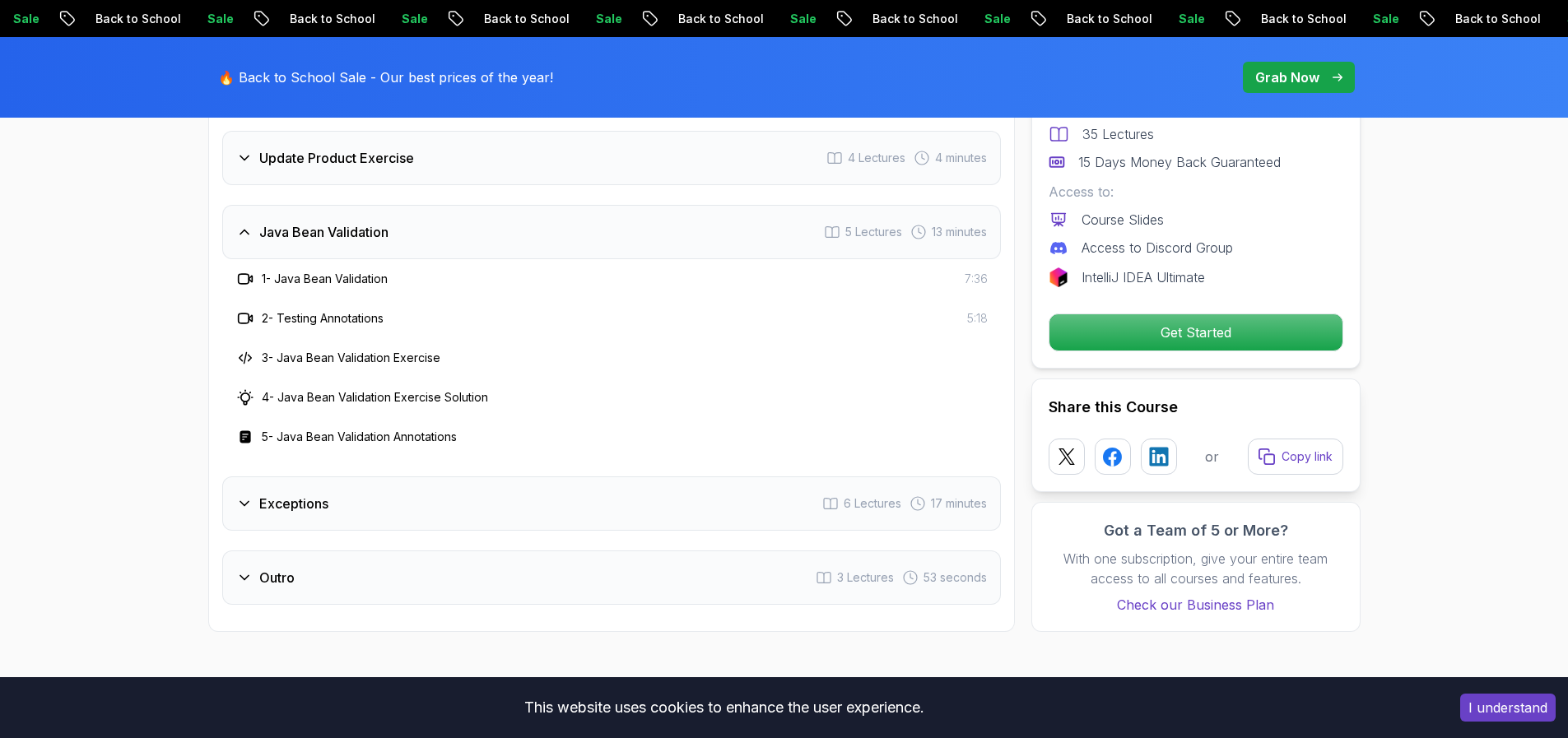
scroll to position [2369, 0]
